Goal: Navigation & Orientation: Find specific page/section

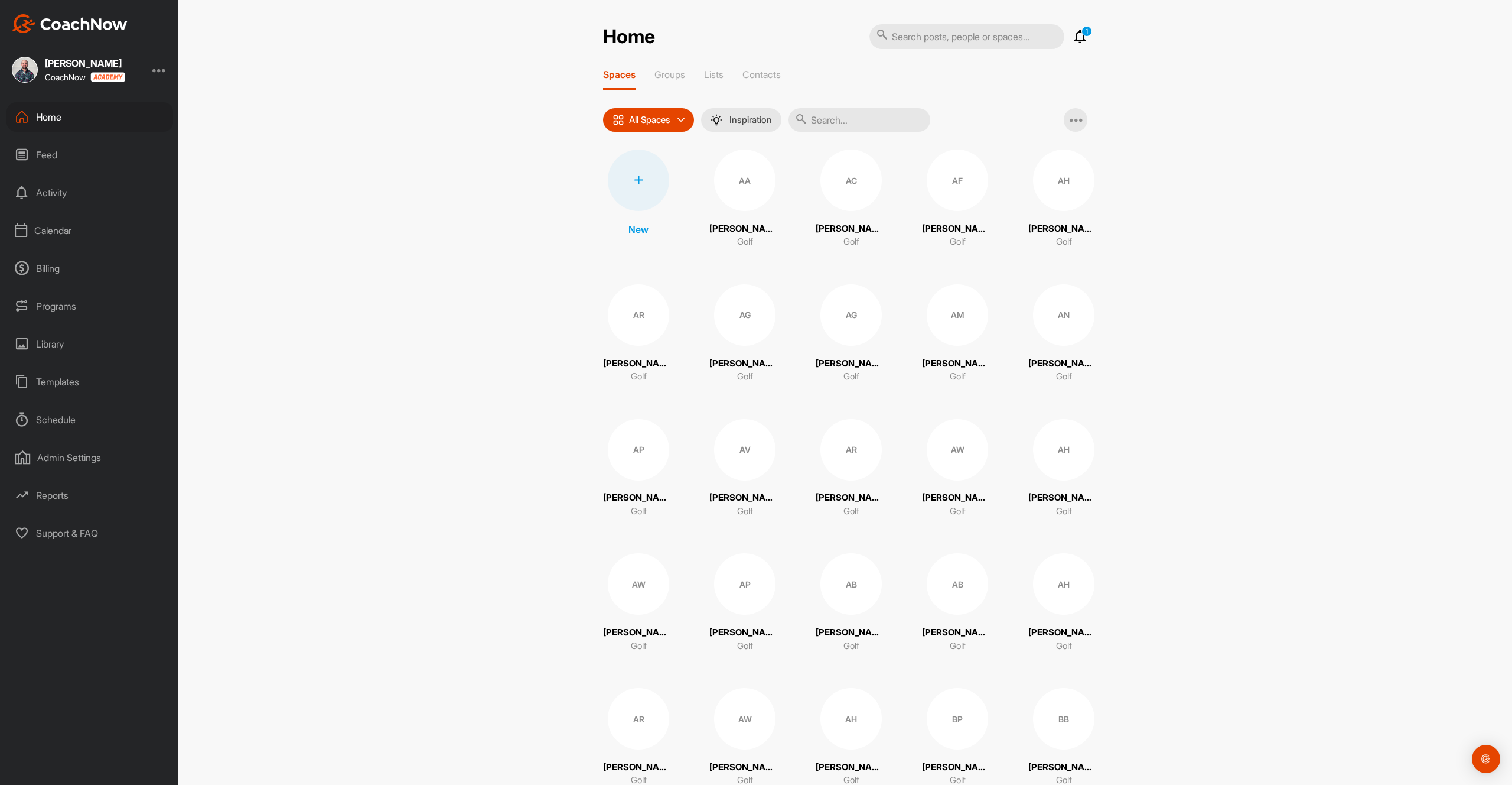
click at [55, 227] on div "Calendar" at bounding box center [89, 230] width 166 height 30
click at [50, 269] on div "My Calendar" at bounding box center [103, 266] width 140 height 25
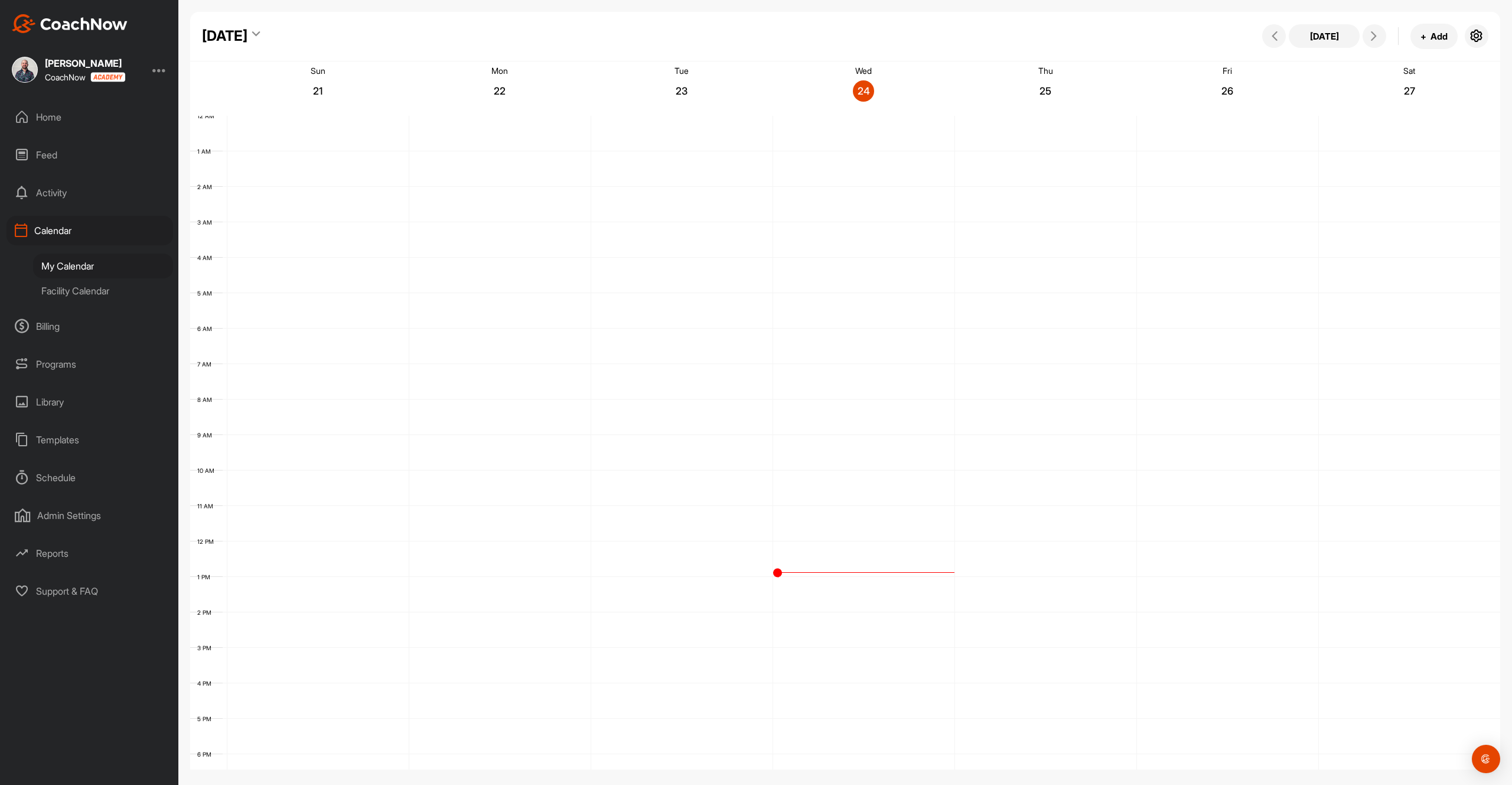
scroll to position [157, 0]
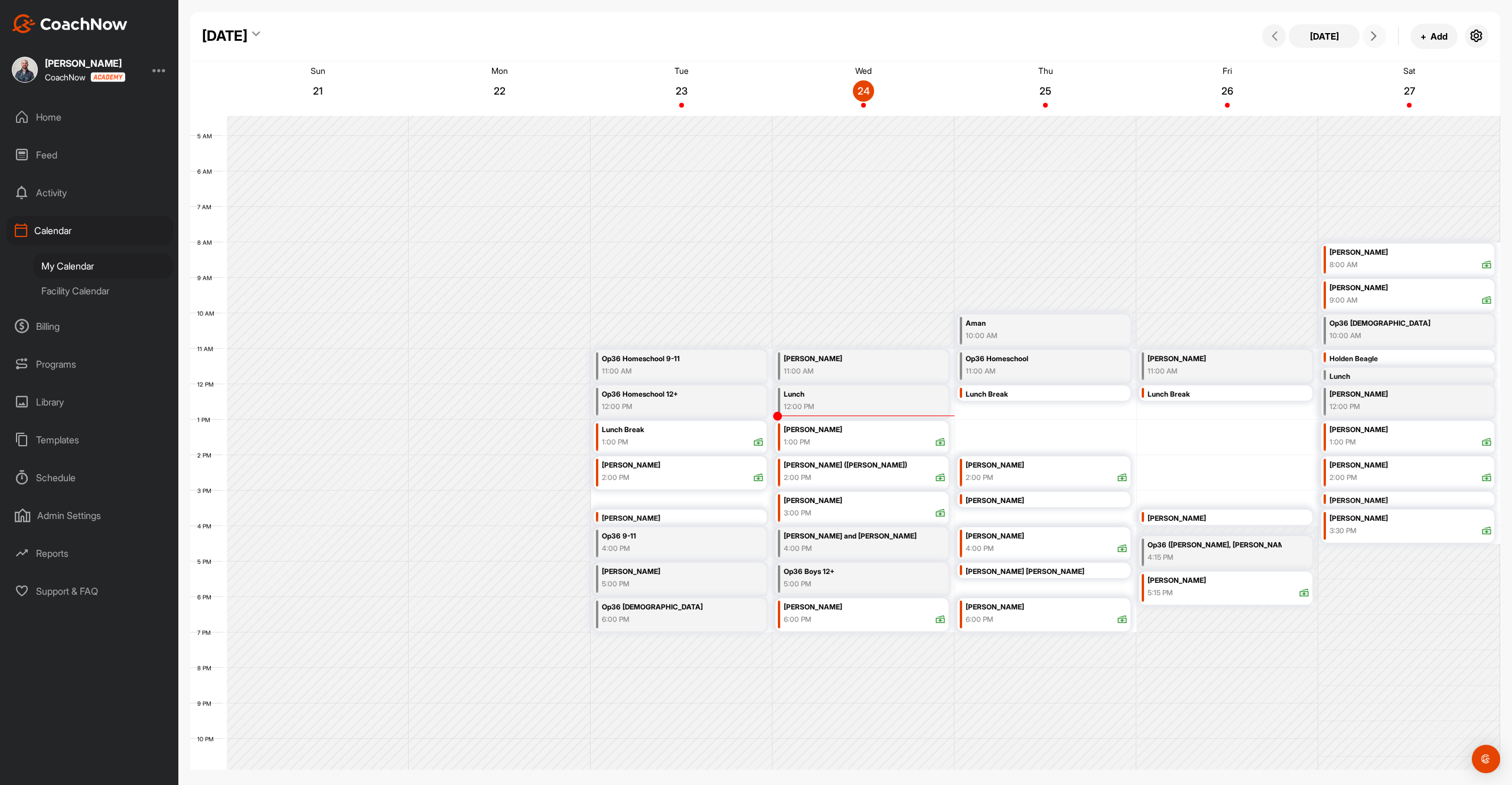
click at [1380, 38] on span at bounding box center [1374, 36] width 14 height 9
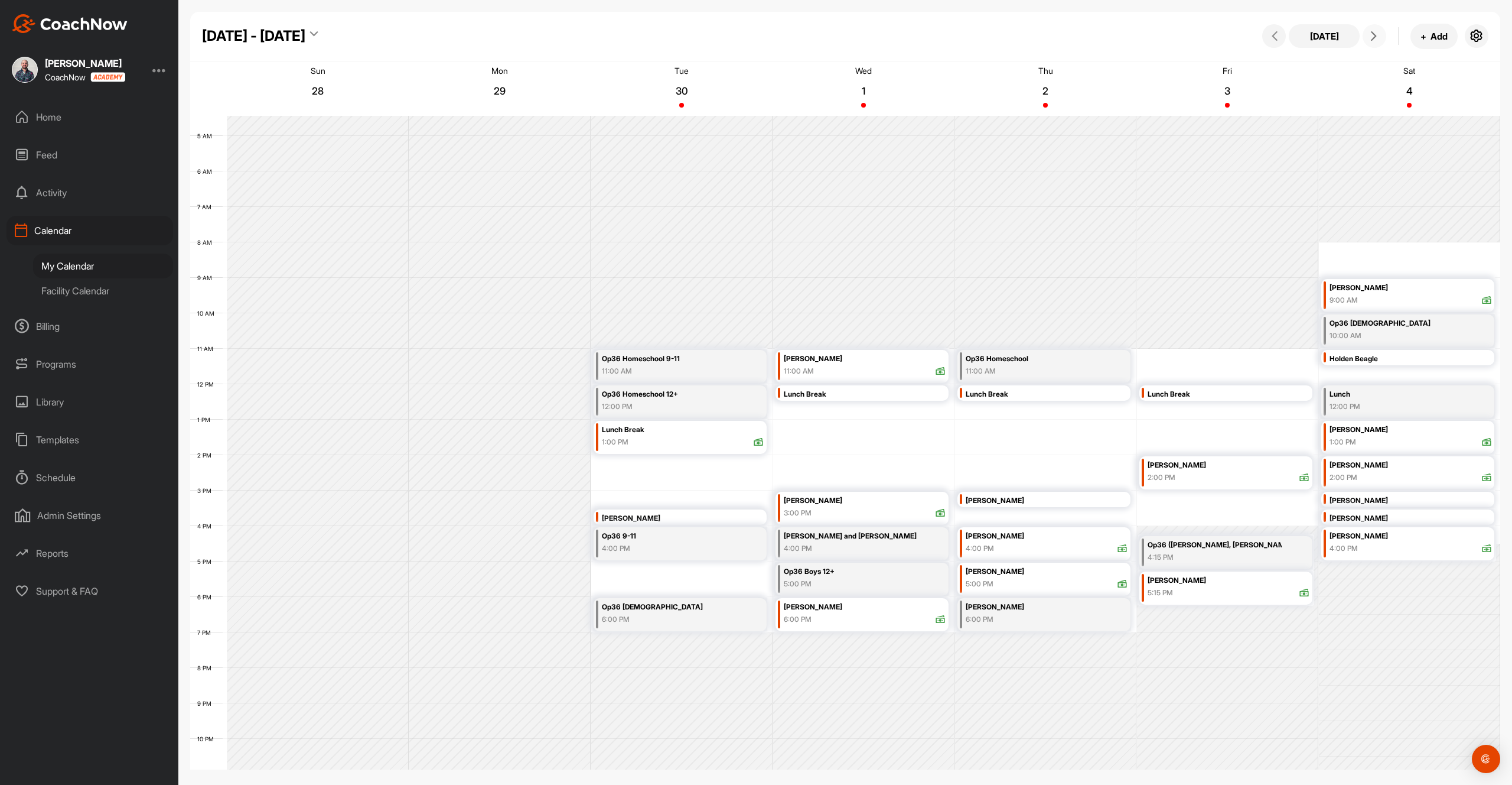
click at [1380, 38] on span at bounding box center [1374, 36] width 14 height 9
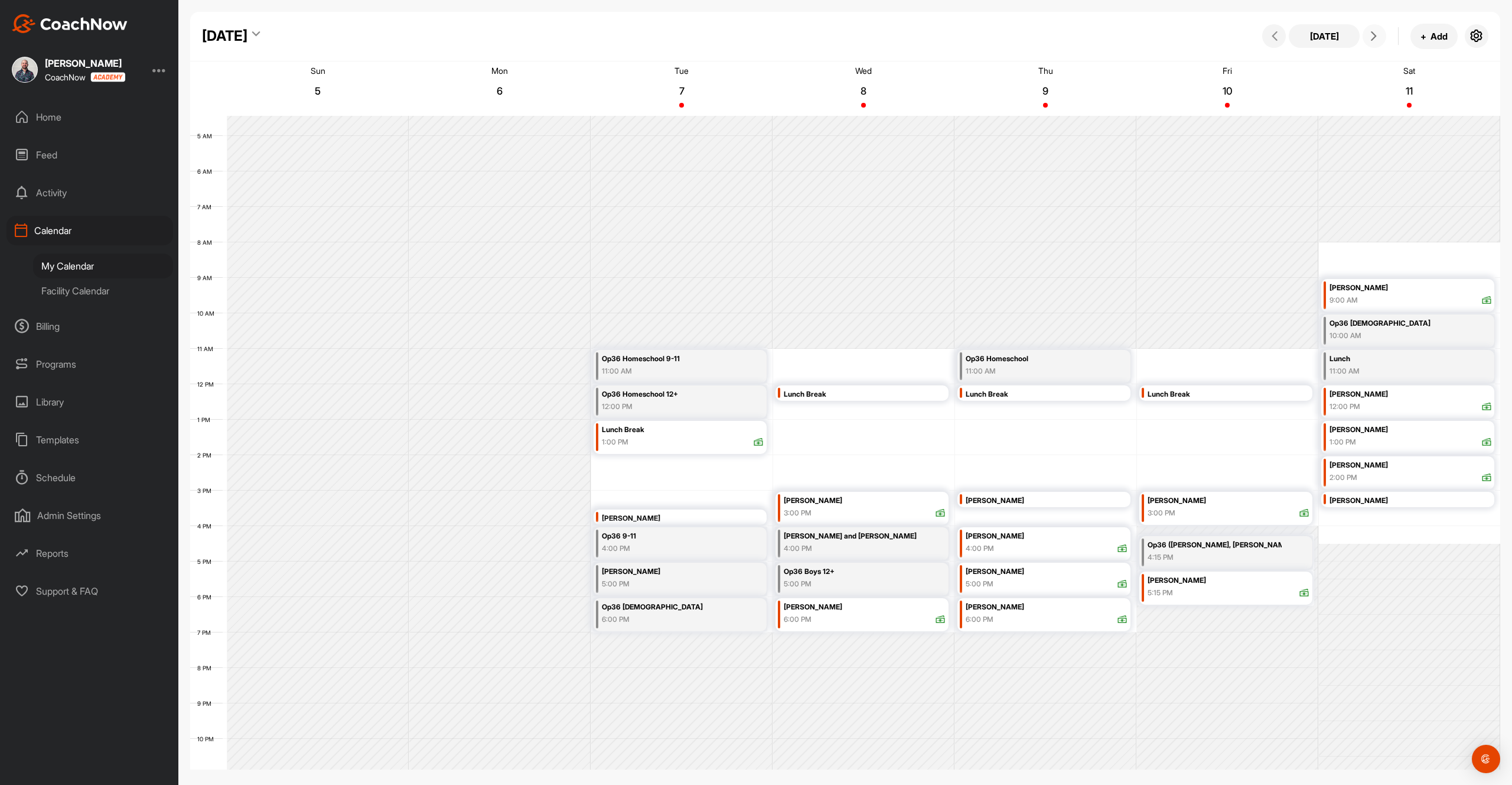
click at [1380, 38] on span at bounding box center [1374, 36] width 14 height 9
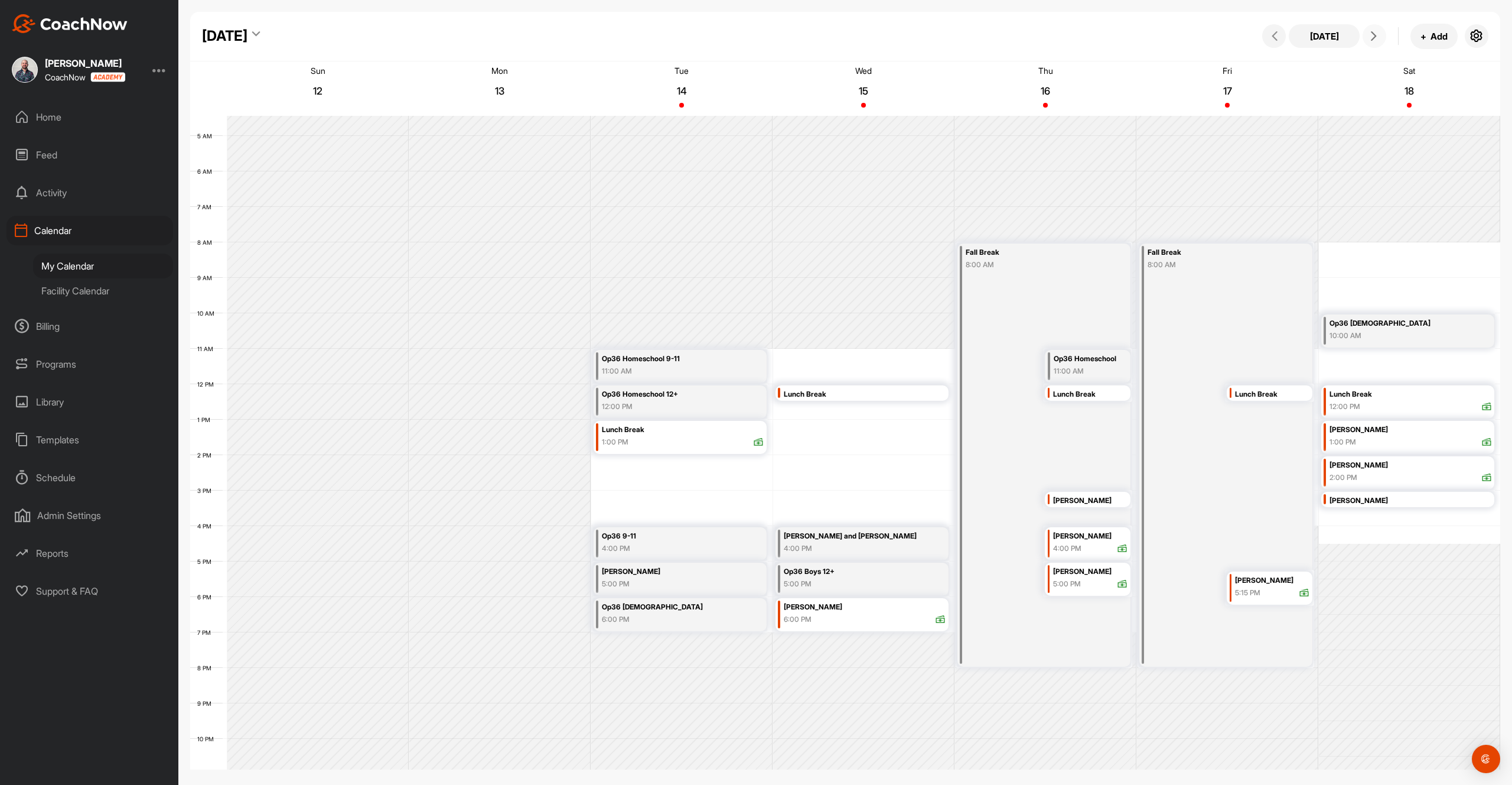
click at [1380, 38] on span at bounding box center [1374, 36] width 14 height 9
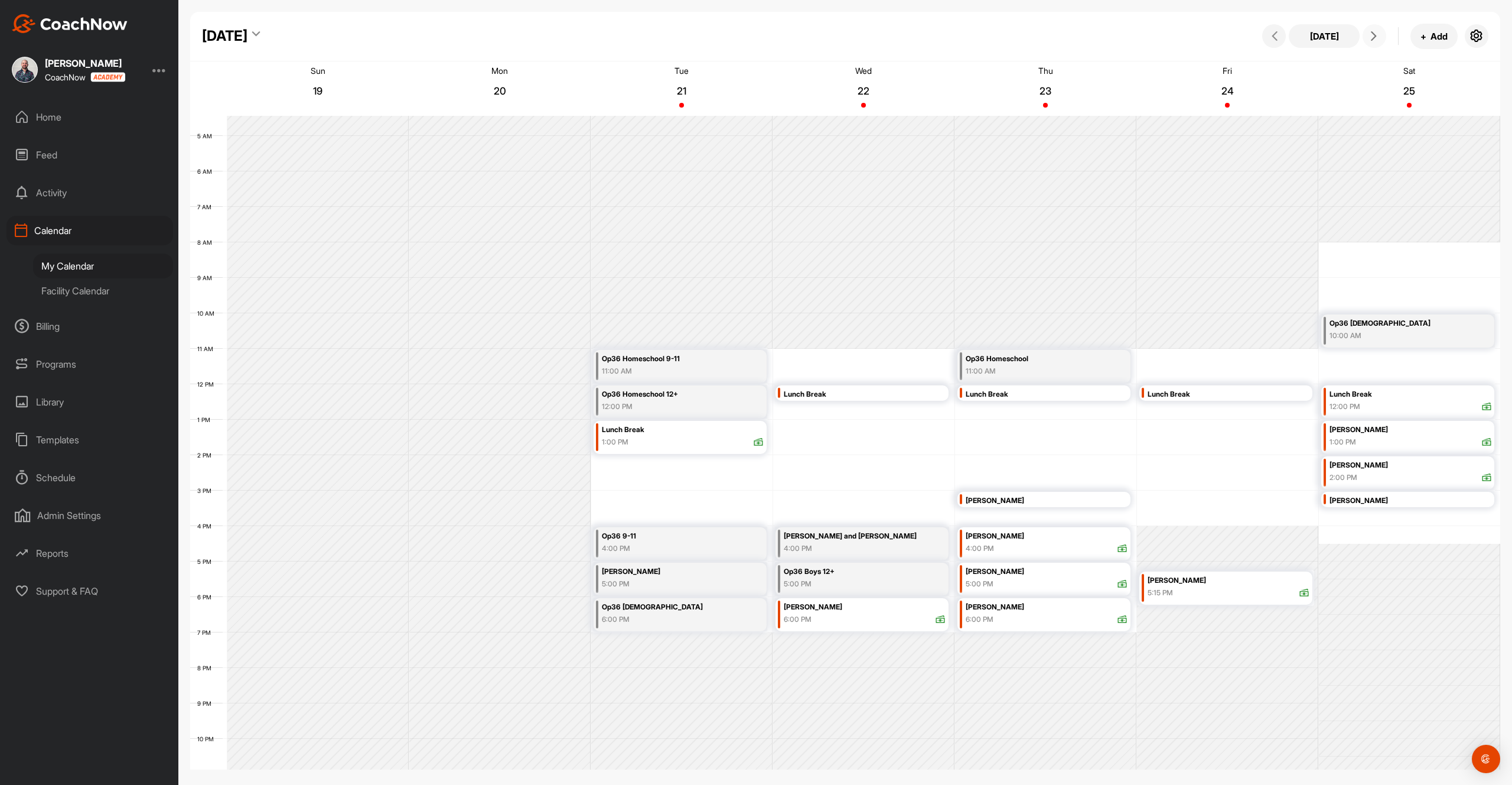
click at [1380, 38] on span at bounding box center [1374, 36] width 14 height 9
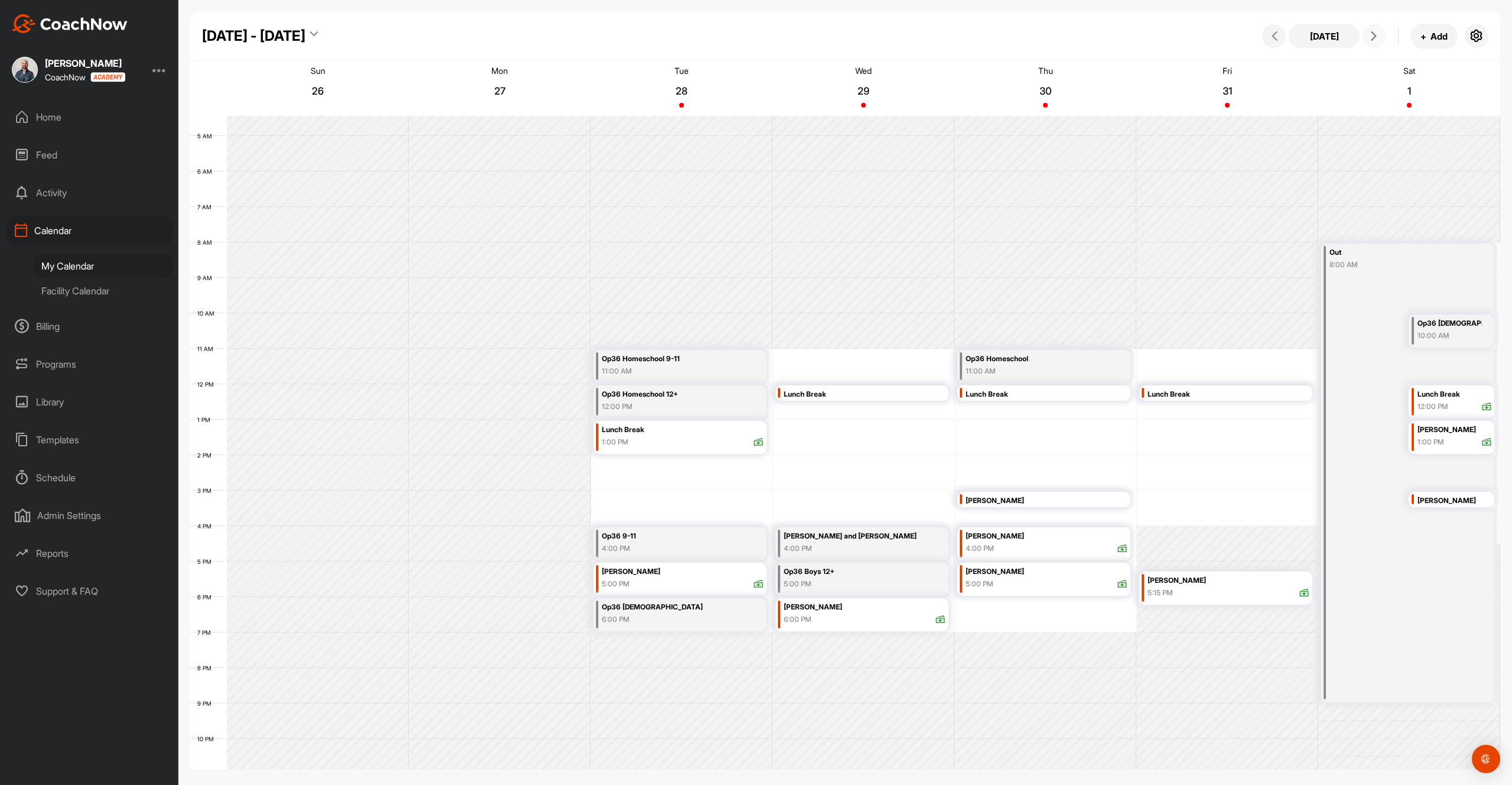
click at [1380, 38] on span at bounding box center [1374, 36] width 14 height 9
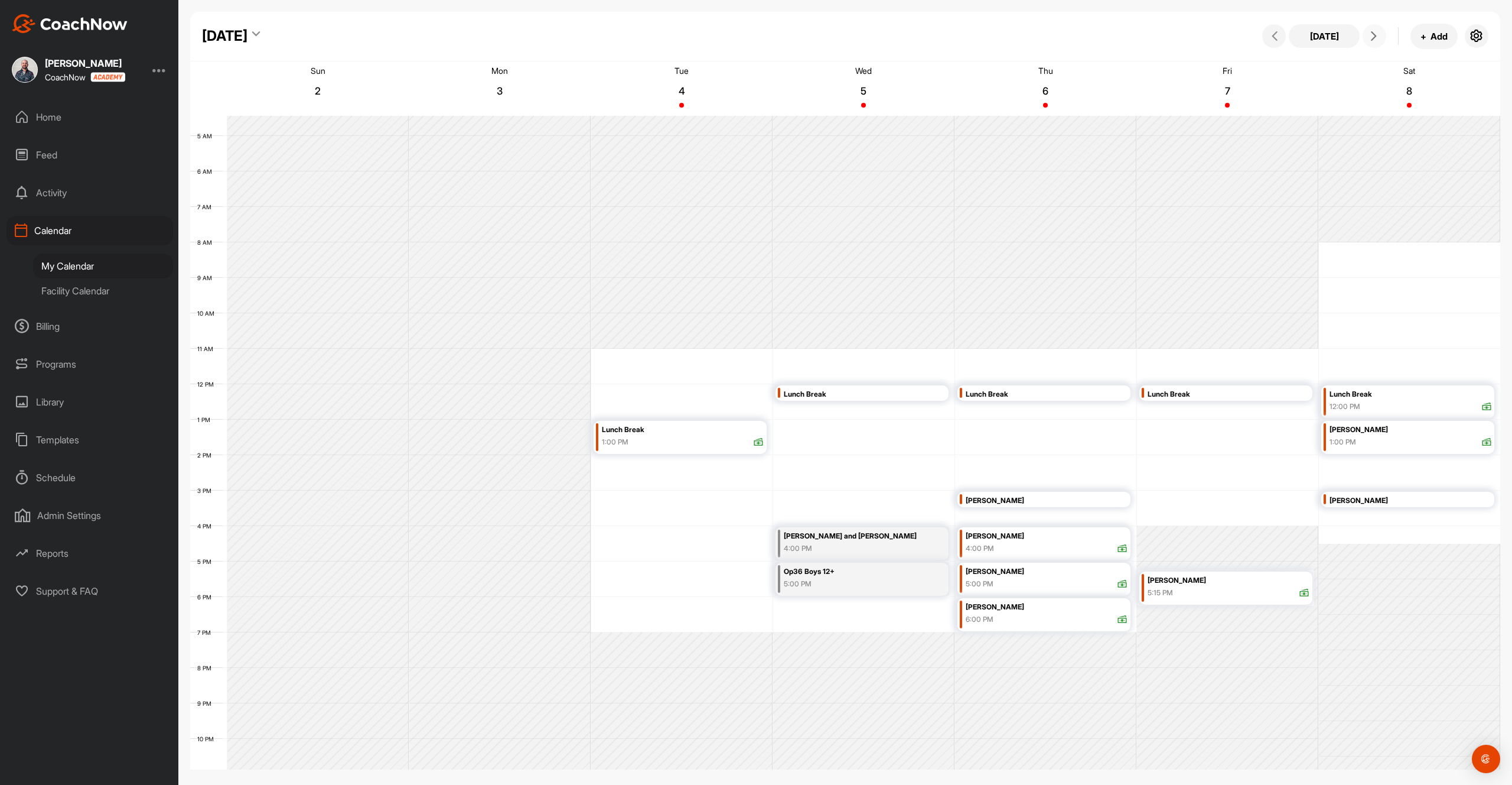
click at [1380, 38] on span at bounding box center [1374, 36] width 14 height 9
